Goal: Task Accomplishment & Management: Use online tool/utility

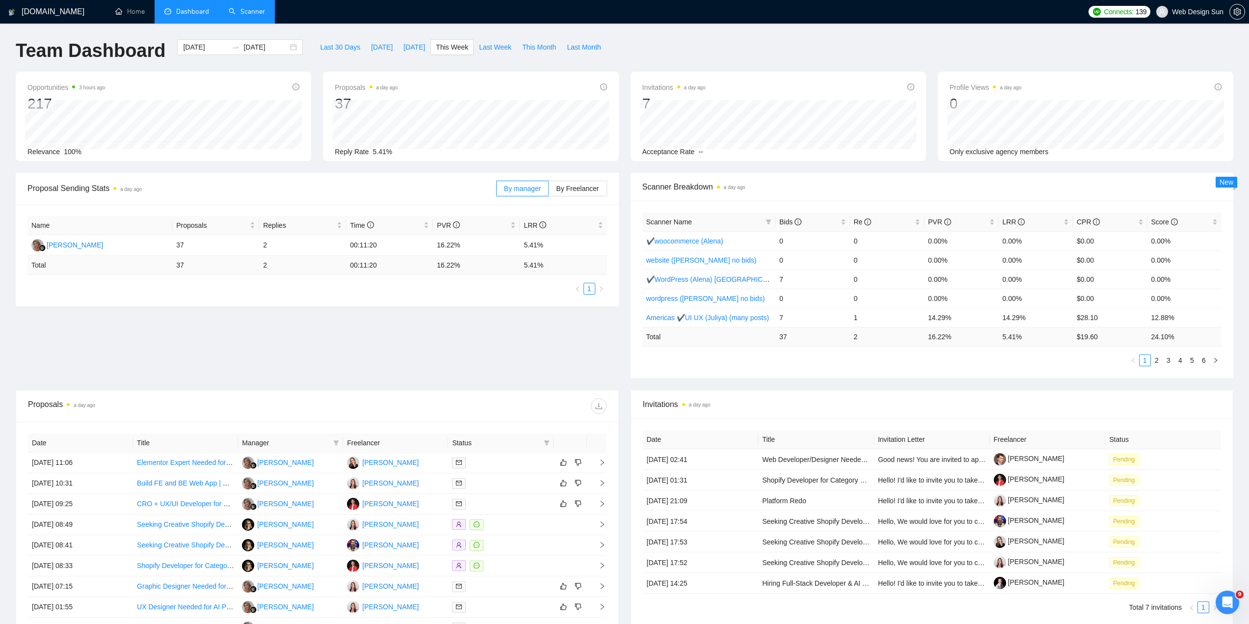
click at [229, 11] on link "Scanner" at bounding box center [247, 11] width 36 height 8
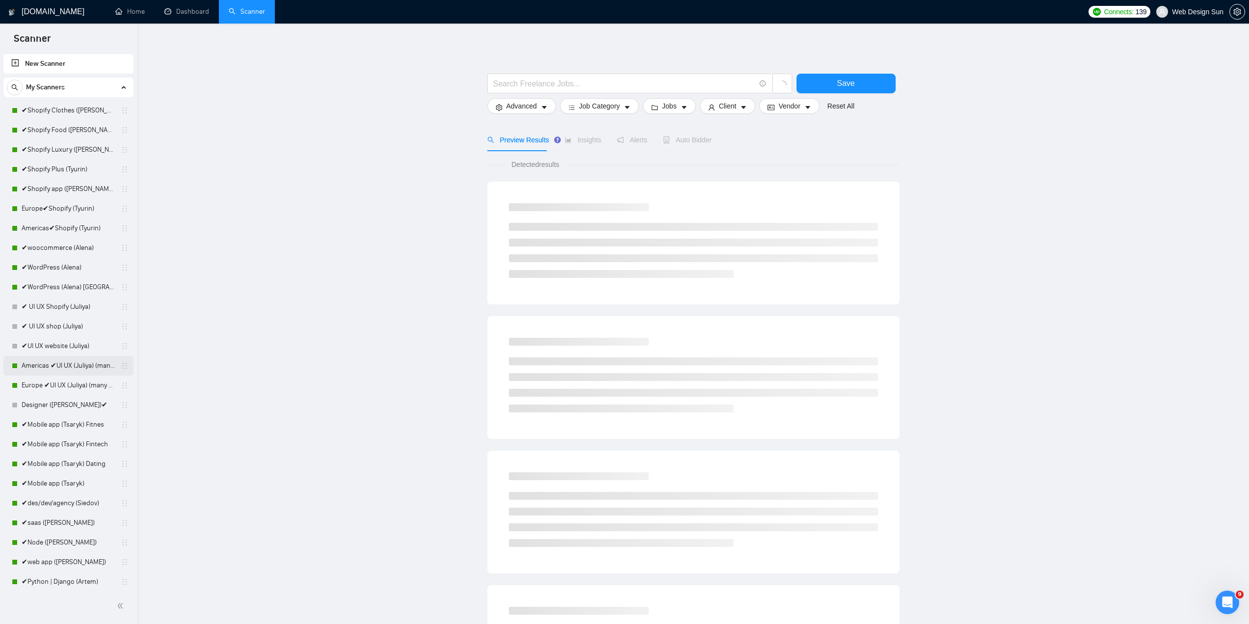
click at [62, 363] on link "Americas ✔UI UX (Juliya) (many posts)" at bounding box center [68, 366] width 93 height 20
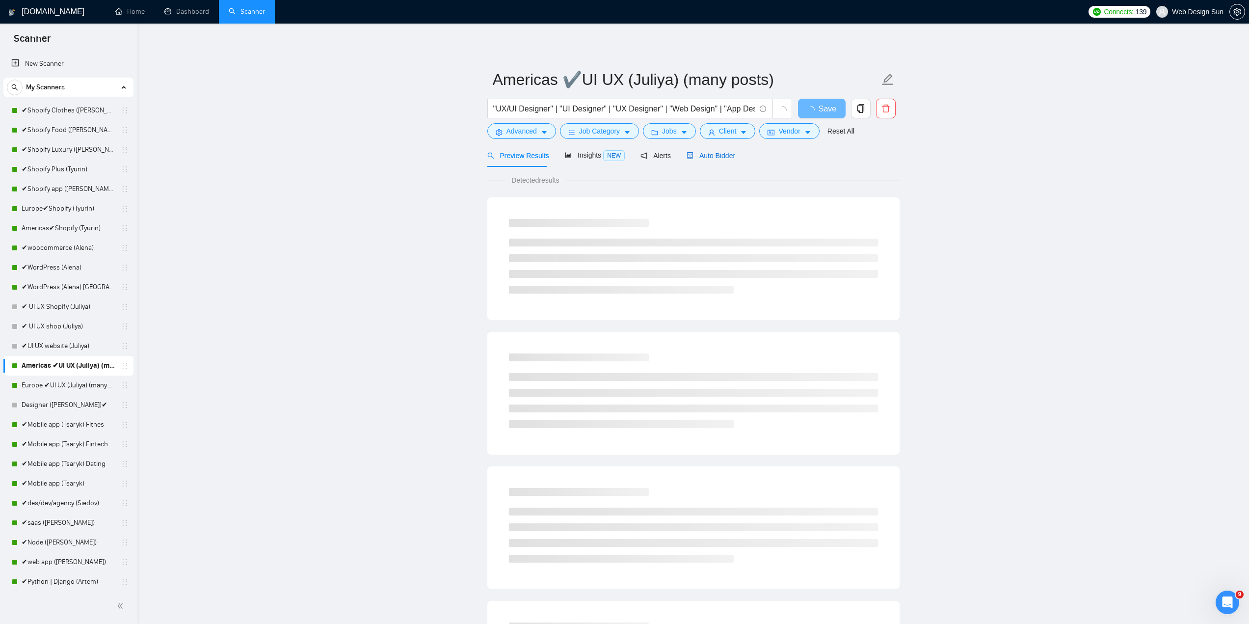
click at [717, 156] on span "Auto Bidder" at bounding box center [710, 156] width 49 height 8
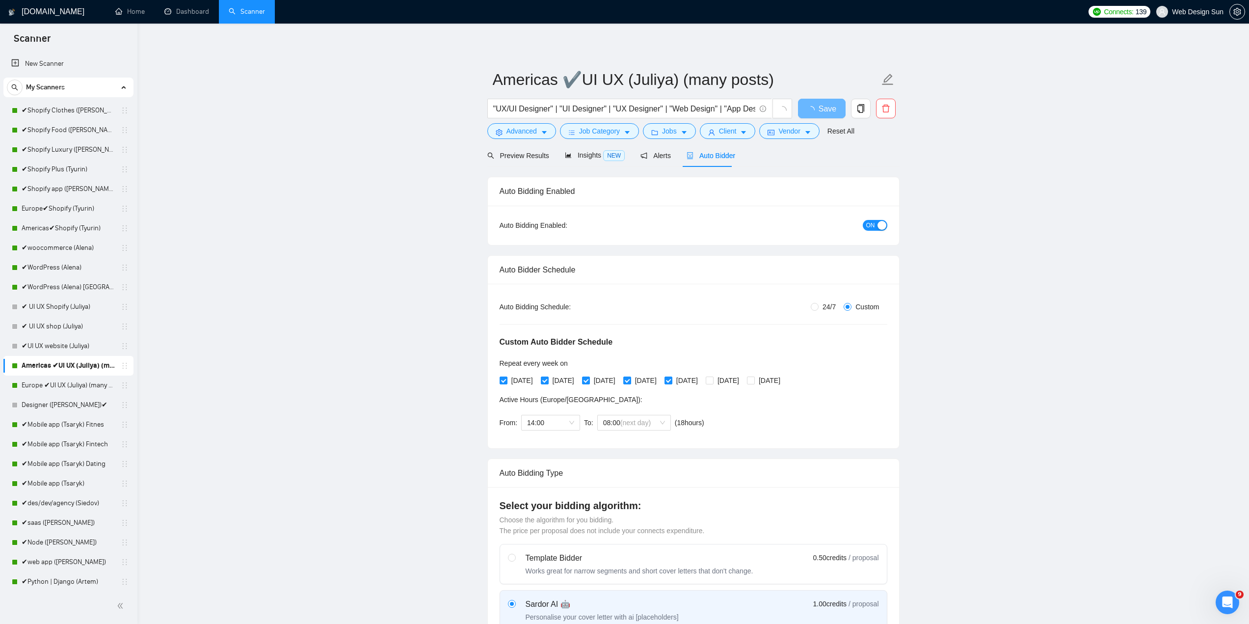
click at [871, 220] on span "ON" at bounding box center [870, 225] width 9 height 11
click at [823, 109] on span "Save" at bounding box center [821, 109] width 18 height 12
click at [77, 388] on link "Europe ✔UI UX (Juliya) (many posts)" at bounding box center [68, 385] width 93 height 20
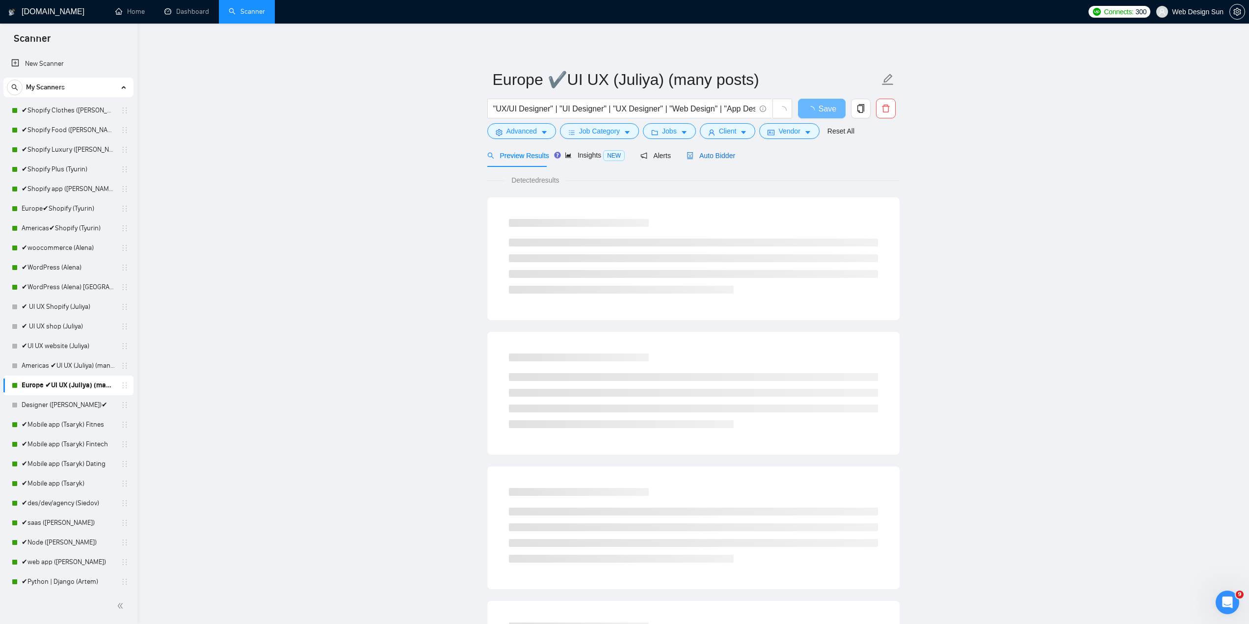
drag, startPoint x: 715, startPoint y: 155, endPoint x: 833, endPoint y: 156, distance: 117.7
click at [715, 155] on span "Auto Bidder" at bounding box center [710, 156] width 49 height 8
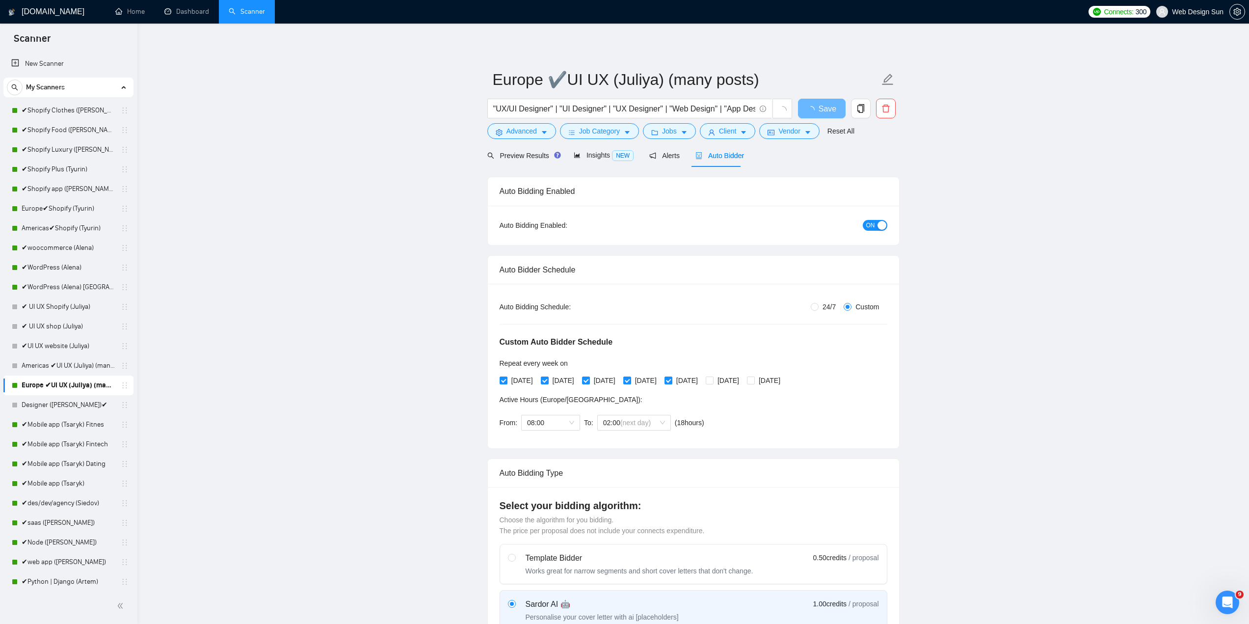
click at [874, 223] on span "ON" at bounding box center [870, 225] width 9 height 11
click at [815, 112] on span "Save" at bounding box center [821, 109] width 18 height 12
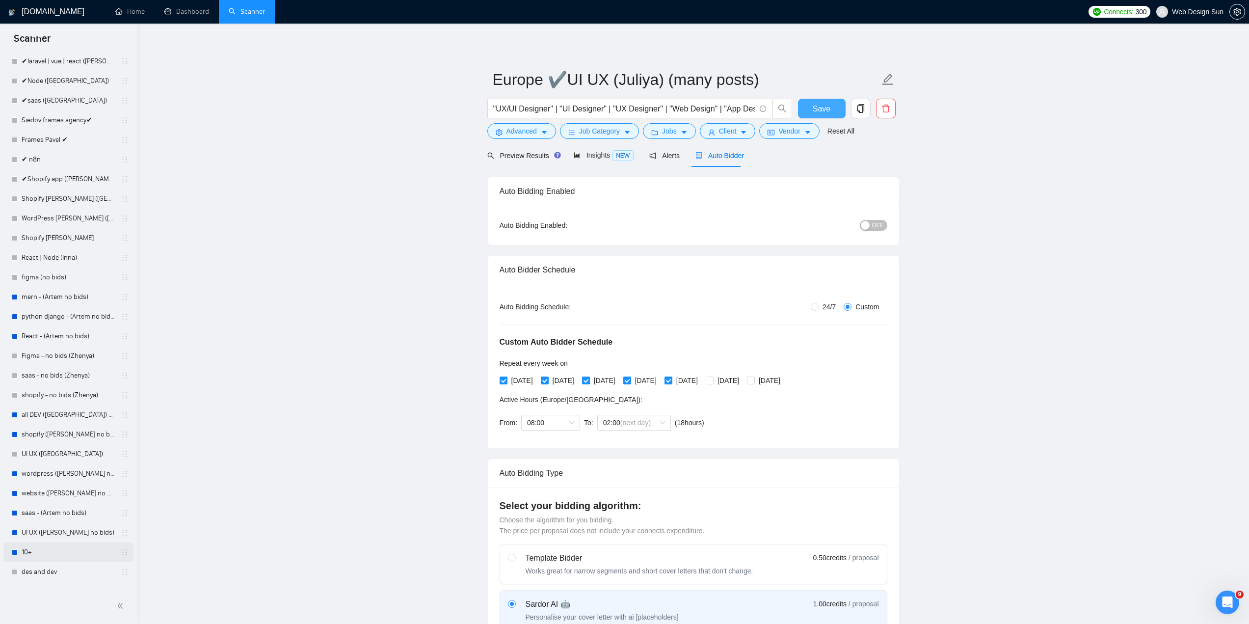
scroll to position [671, 0]
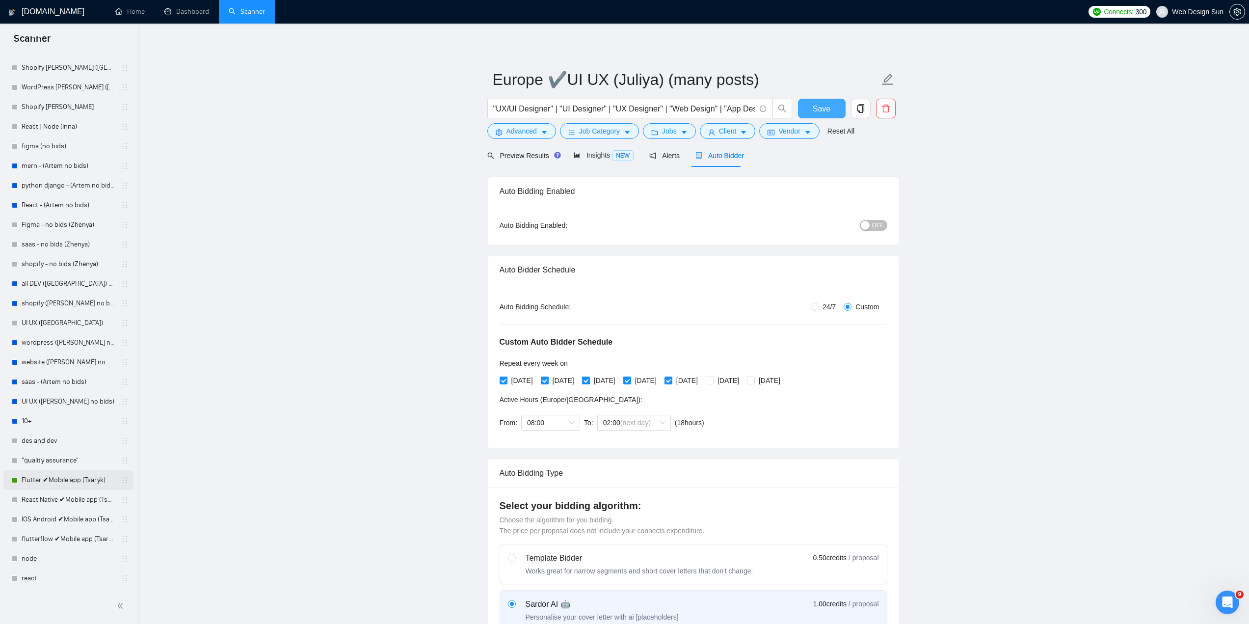
click at [67, 477] on link "Flutter ✔Mobile app (Tsaryk)" at bounding box center [68, 480] width 93 height 20
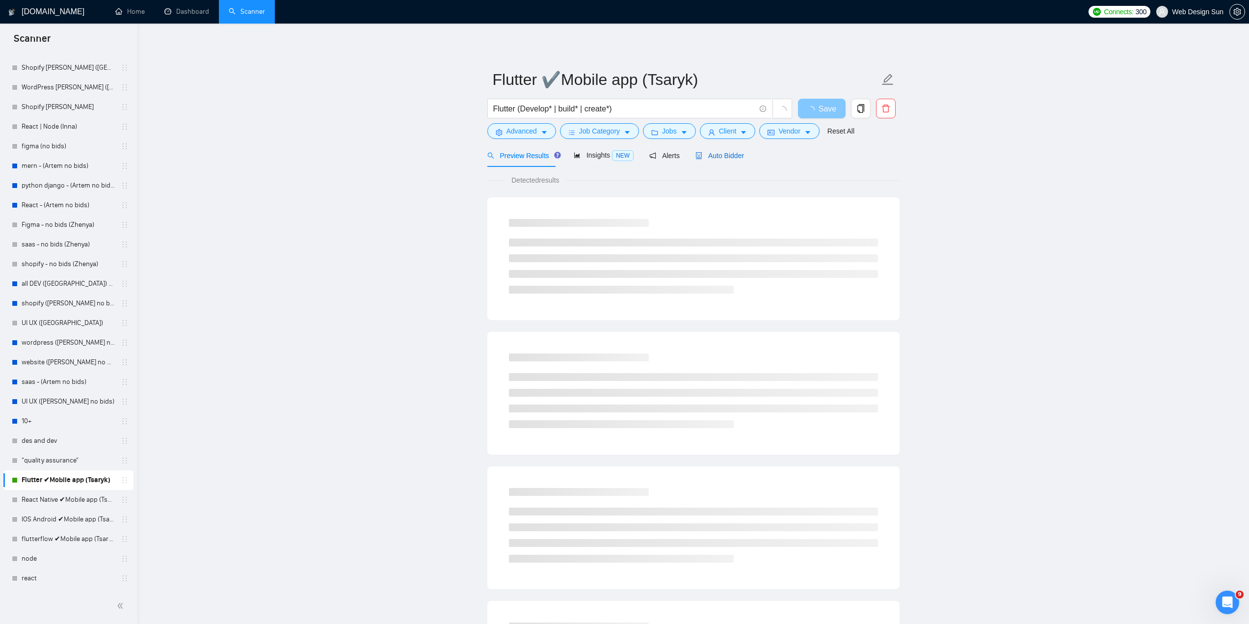
click at [720, 152] on span "Auto Bidder" at bounding box center [719, 156] width 49 height 8
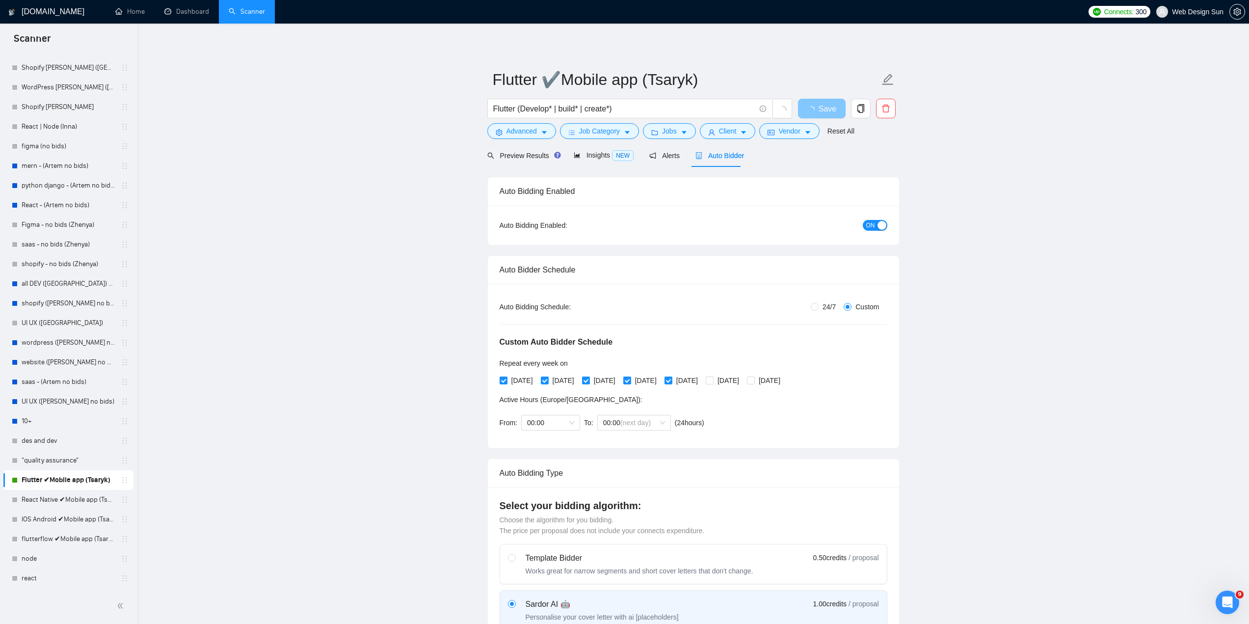
click at [874, 225] on span "ON" at bounding box center [870, 225] width 9 height 11
click at [809, 109] on button "Save" at bounding box center [822, 109] width 48 height 20
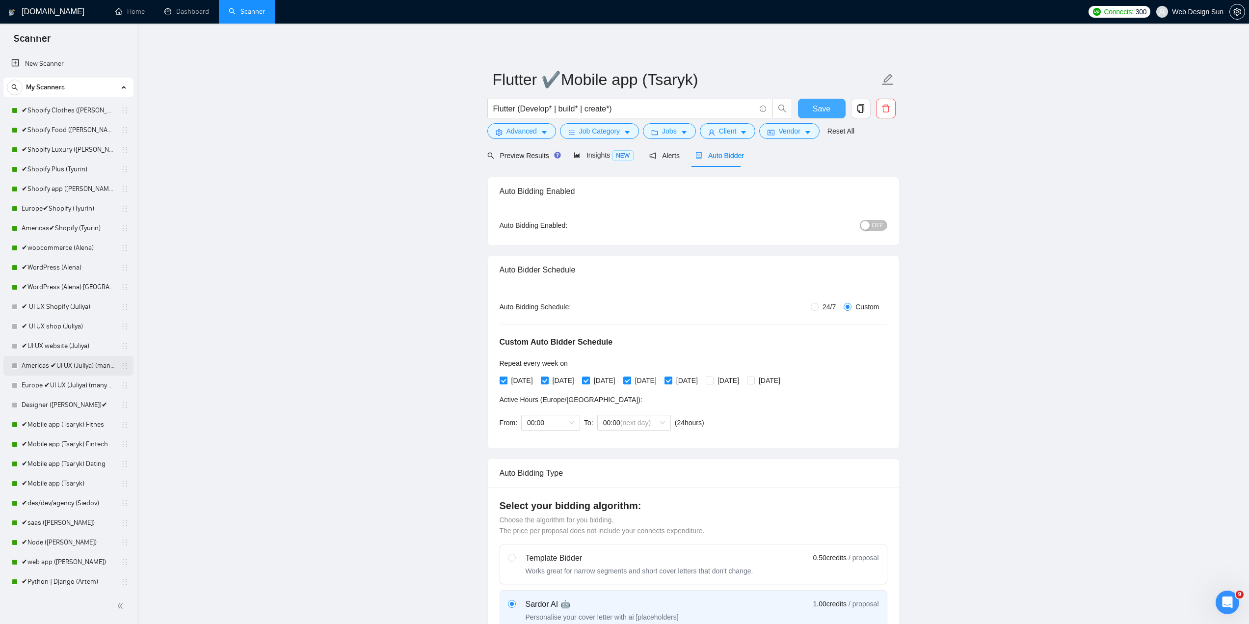
click at [73, 371] on link "Americas ✔UI UX (Juliya) (many posts)" at bounding box center [68, 366] width 93 height 20
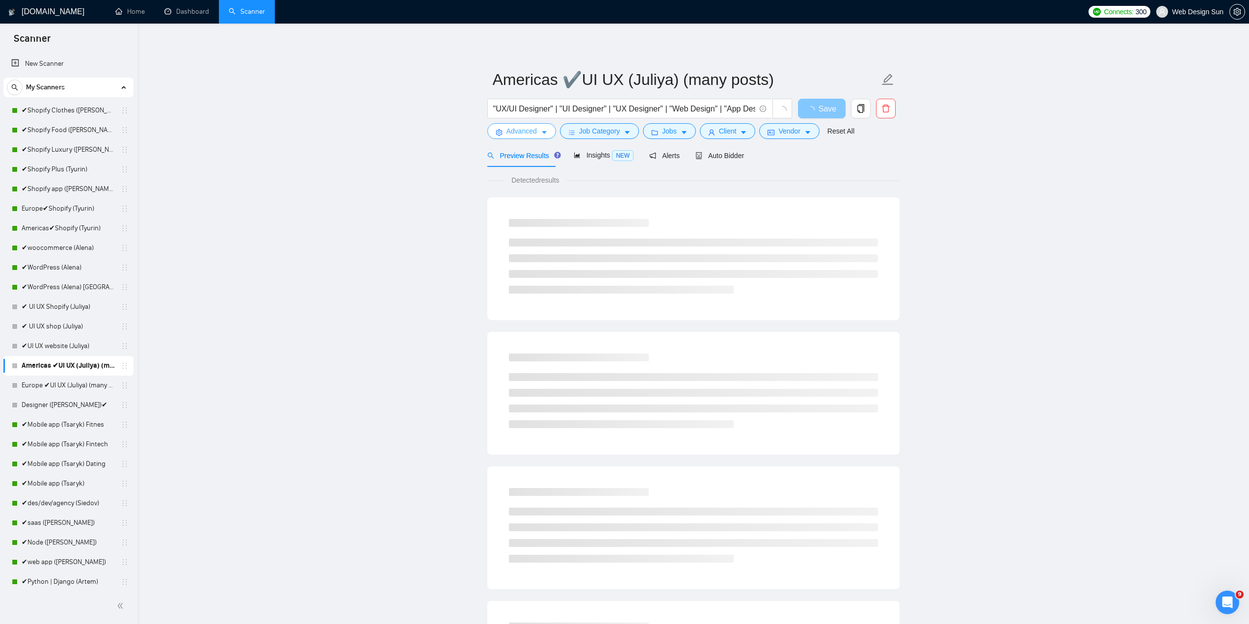
click at [525, 128] on span "Advanced" at bounding box center [521, 131] width 30 height 11
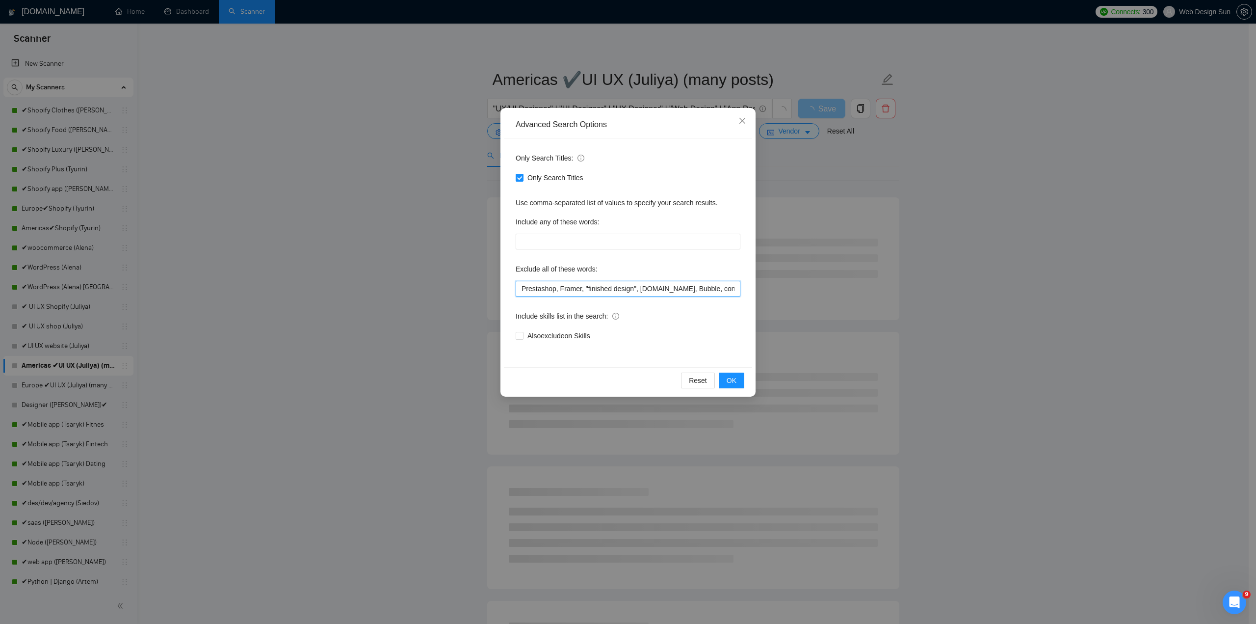
click at [518, 287] on input "Prestashop, Framer, "finished design", [DOMAIN_NAME], Bubble, consultation, "re…" at bounding box center [628, 289] width 225 height 16
paste input "Fast Funnels"
type input ""Fast Funnels", Prestashop, Framer, "finished design", [DOMAIN_NAME], Bubble, c…"
click at [735, 384] on span "OK" at bounding box center [732, 380] width 10 height 11
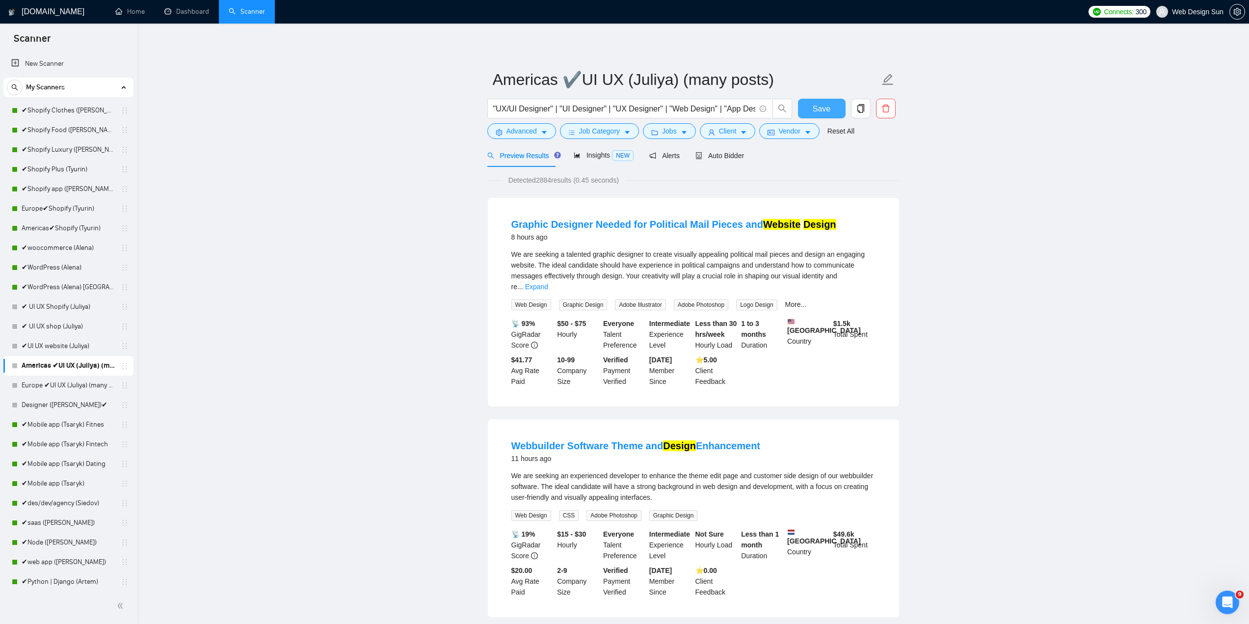
click at [818, 106] on span "Save" at bounding box center [821, 109] width 18 height 12
click at [522, 128] on span "Advanced" at bounding box center [521, 131] width 30 height 11
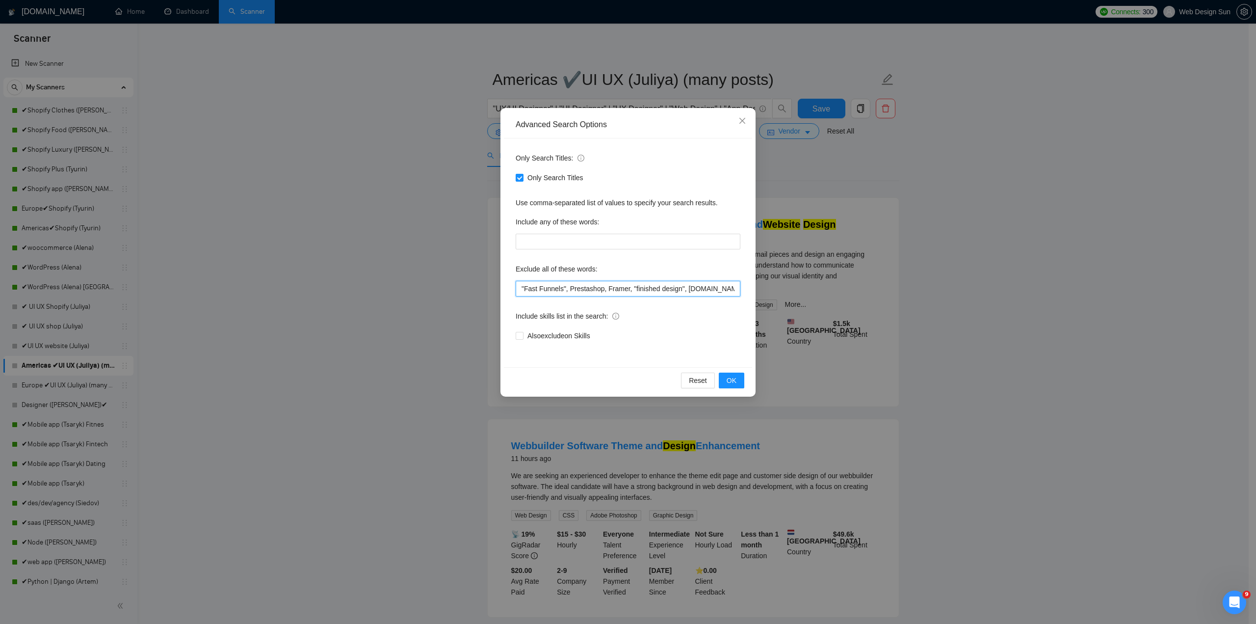
click at [563, 291] on input ""Fast Funnels", Prestashop, Framer, "finished design", [DOMAIN_NAME], Bubble, c…" at bounding box center [628, 289] width 225 height 16
drag, startPoint x: 566, startPoint y: 290, endPoint x: 516, endPoint y: 289, distance: 50.5
click at [516, 289] on input ""Fast Funnels", Prestashop, Framer, "finished design", [DOMAIN_NAME], Bubble, c…" at bounding box center [628, 289] width 225 height 16
click at [733, 382] on span "OK" at bounding box center [732, 380] width 10 height 11
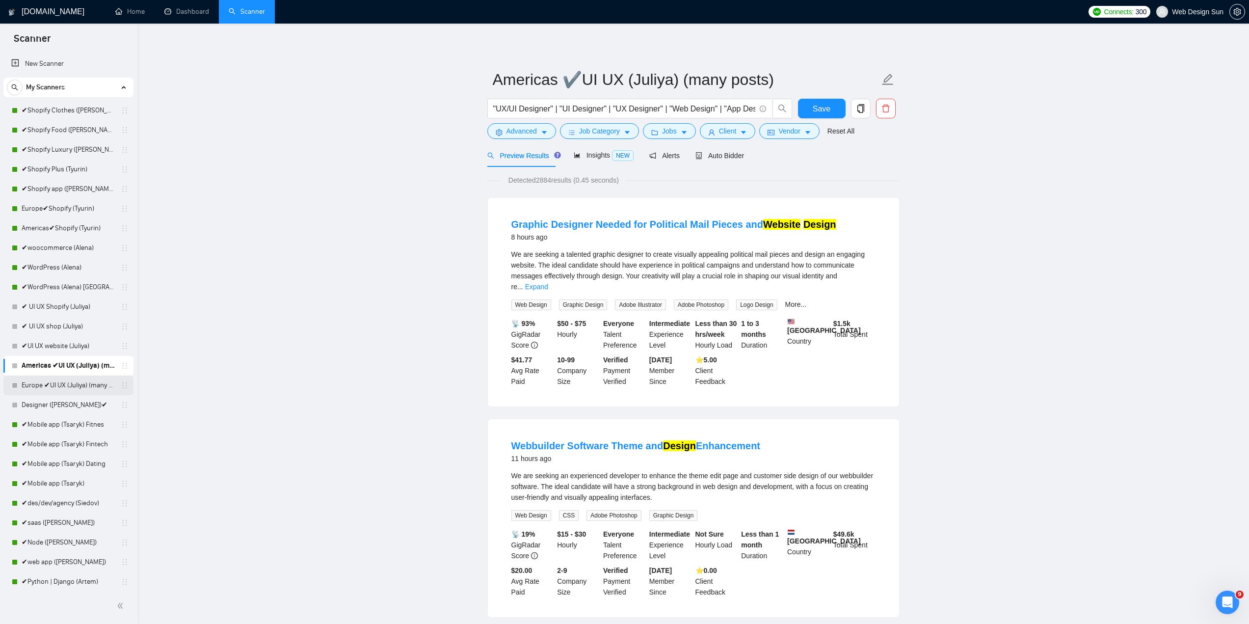
click at [72, 387] on link "Europe ✔UI UX (Juliya) (many posts)" at bounding box center [68, 385] width 93 height 20
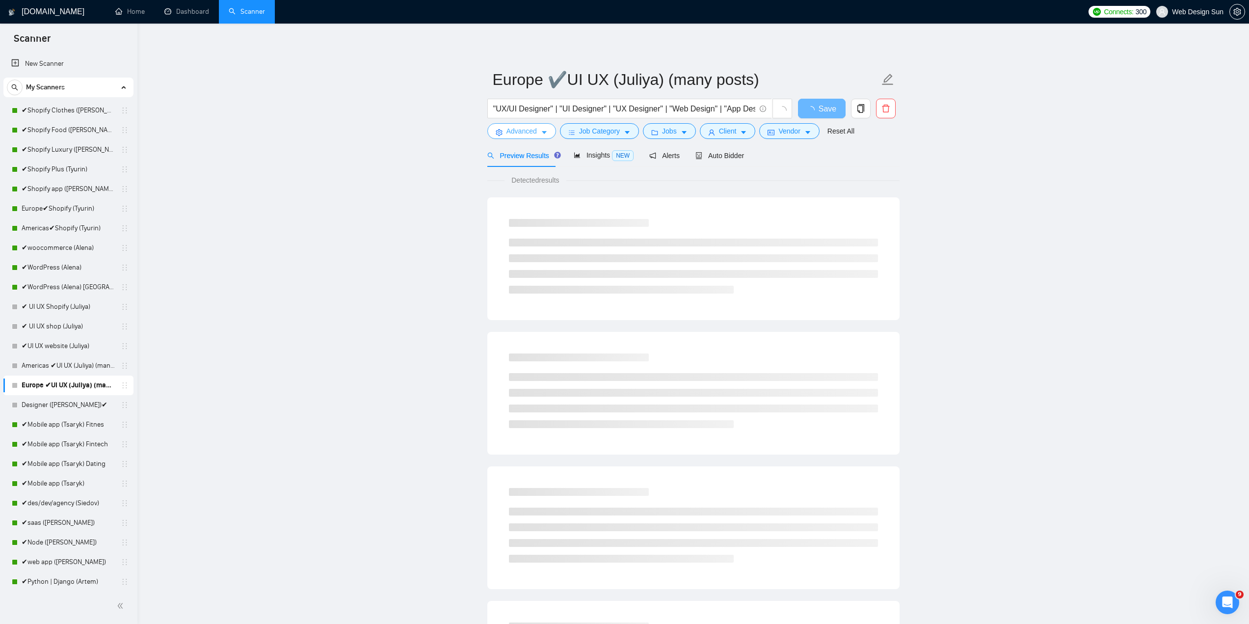
click at [535, 128] on span "Advanced" at bounding box center [521, 131] width 30 height 11
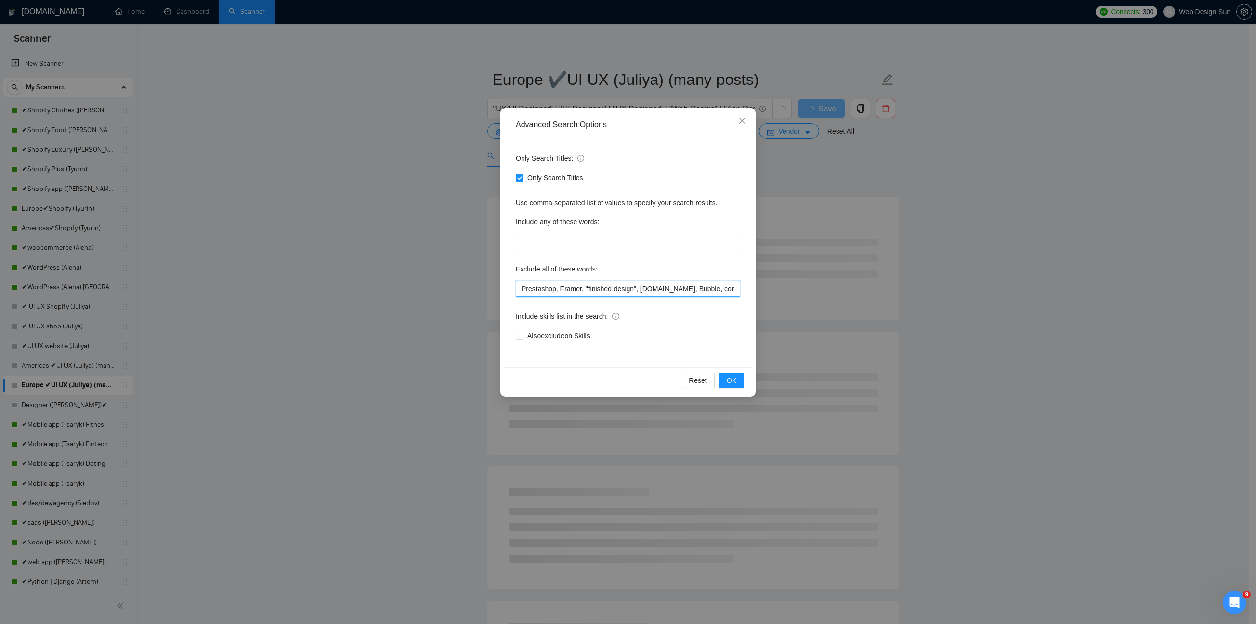
click at [520, 292] on input "Prestashop, Framer, "finished design", [DOMAIN_NAME], Bubble, consultation, "re…" at bounding box center [628, 289] width 225 height 16
paste input ""Fast Funnels","
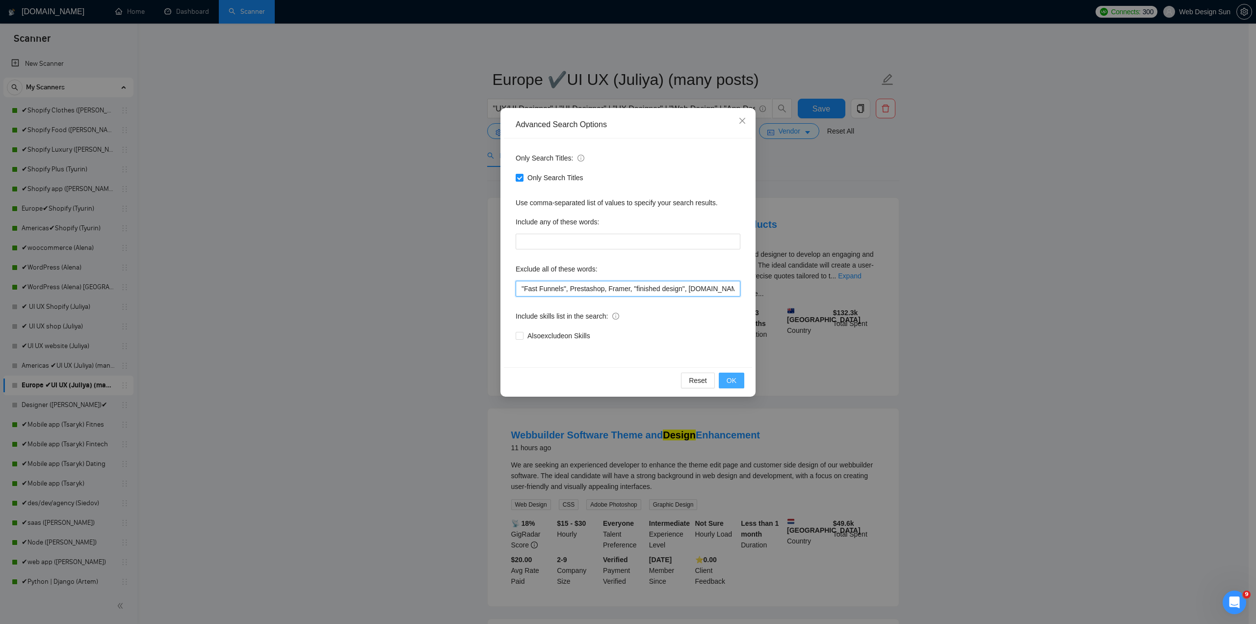
type input ""Fast Funnels", Prestashop, Framer, "finished design", [DOMAIN_NAME], Bubble, c…"
click at [736, 380] on button "OK" at bounding box center [732, 380] width 26 height 16
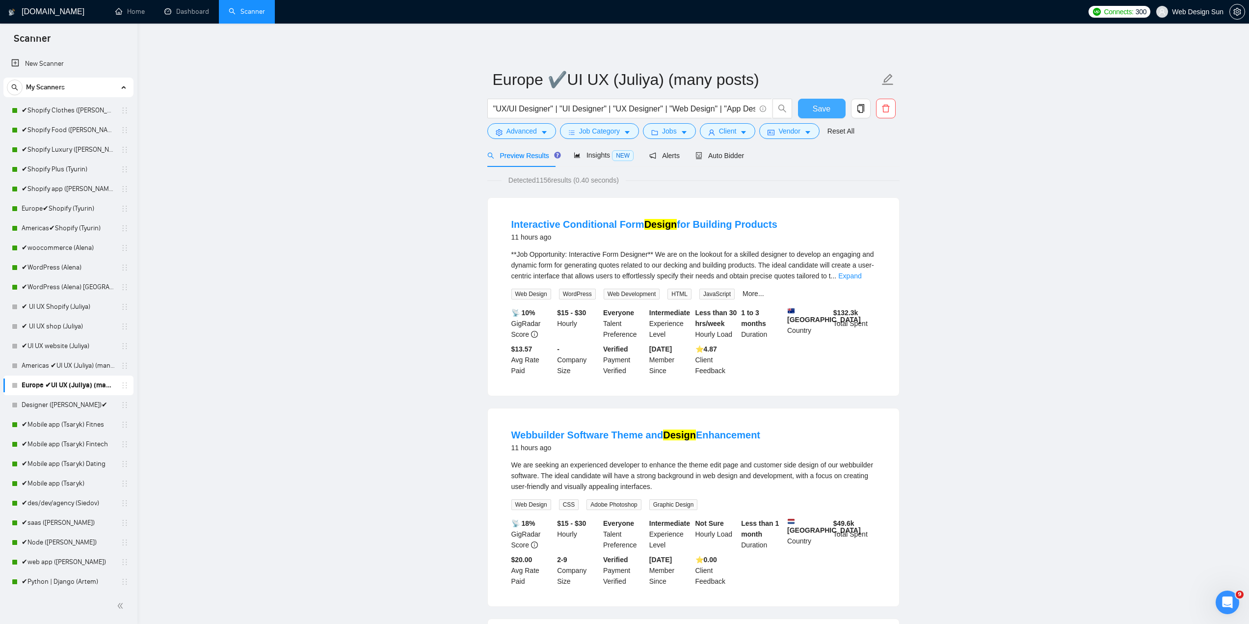
click at [820, 112] on span "Save" at bounding box center [821, 109] width 18 height 12
